Goal: Task Accomplishment & Management: Manage account settings

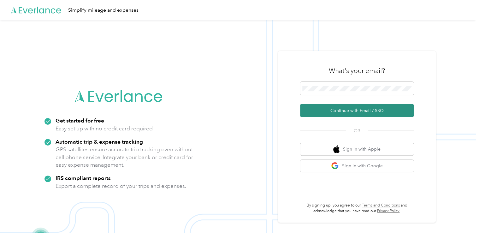
click at [328, 110] on button "Continue with Email / SSO" at bounding box center [357, 110] width 114 height 13
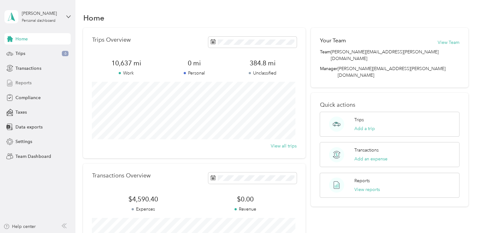
click at [27, 83] on span "Reports" at bounding box center [23, 83] width 16 height 7
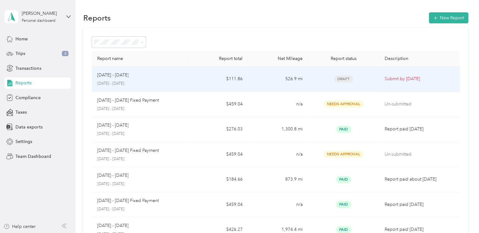
click at [112, 78] on p "[DATE] - [DATE]" at bounding box center [113, 75] width 32 height 7
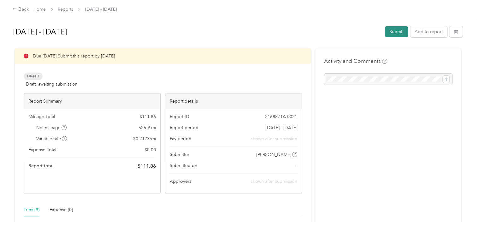
click at [396, 31] on button "Submit" at bounding box center [396, 31] width 23 height 11
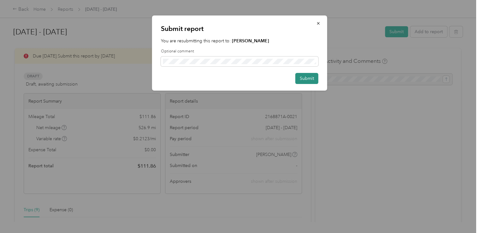
click at [308, 75] on button "Submit" at bounding box center [307, 78] width 23 height 11
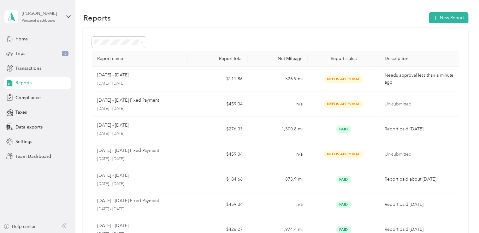
click at [51, 13] on div "[PERSON_NAME]" at bounding box center [41, 13] width 39 height 7
click at [36, 54] on div "Team dashboard" at bounding box center [106, 51] width 195 height 11
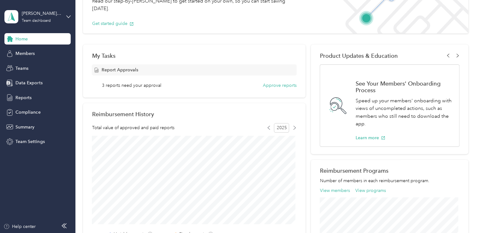
scroll to position [62, 0]
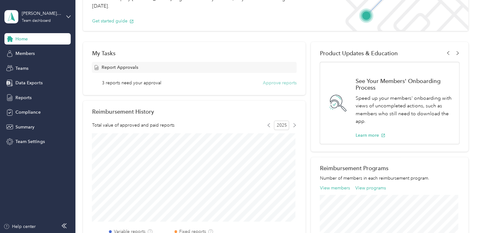
click at [284, 83] on button "Approve reports" at bounding box center [280, 83] width 34 height 7
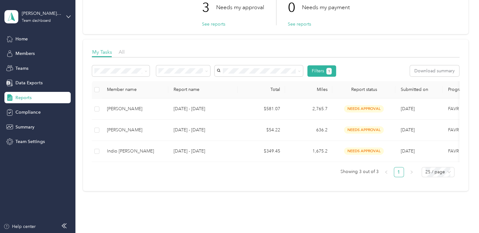
scroll to position [51, 0]
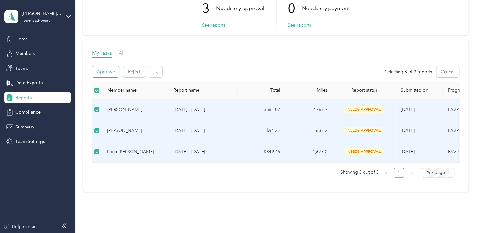
click at [110, 70] on button "Approve" at bounding box center [105, 71] width 27 height 11
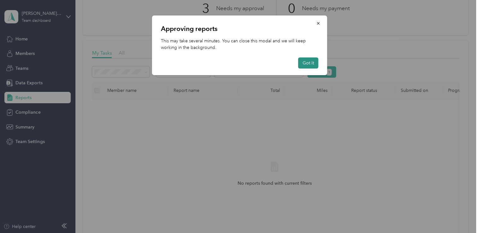
click at [309, 65] on button "Got it" at bounding box center [308, 62] width 20 height 11
